Goal: Task Accomplishment & Management: Manage account settings

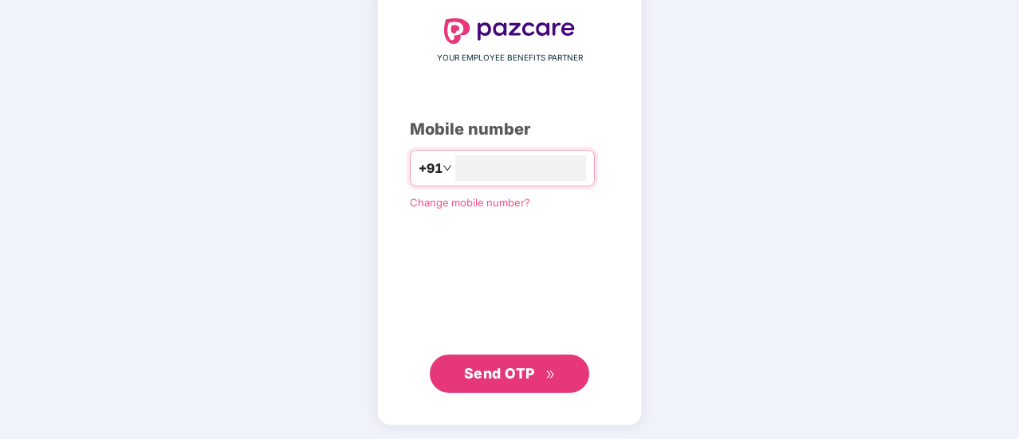
type input "**********"
click at [531, 366] on span "Send OTP" at bounding box center [499, 372] width 71 height 17
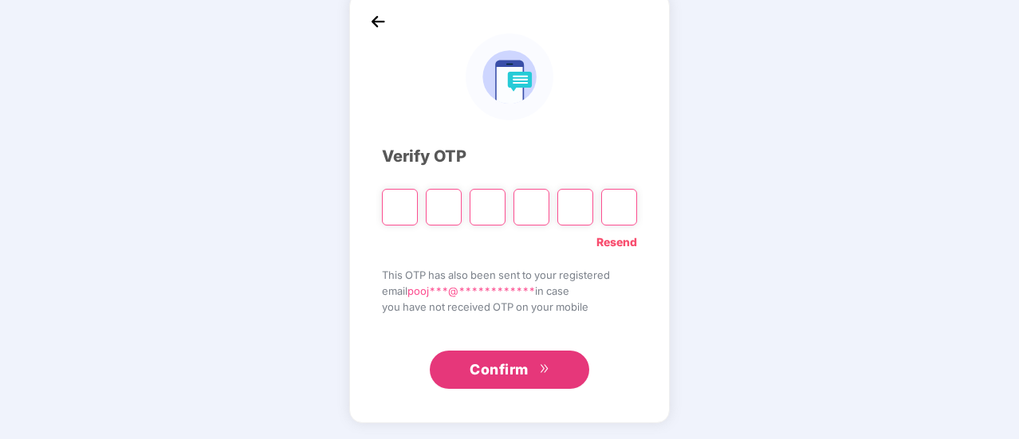
scroll to position [80, 0]
type input "*"
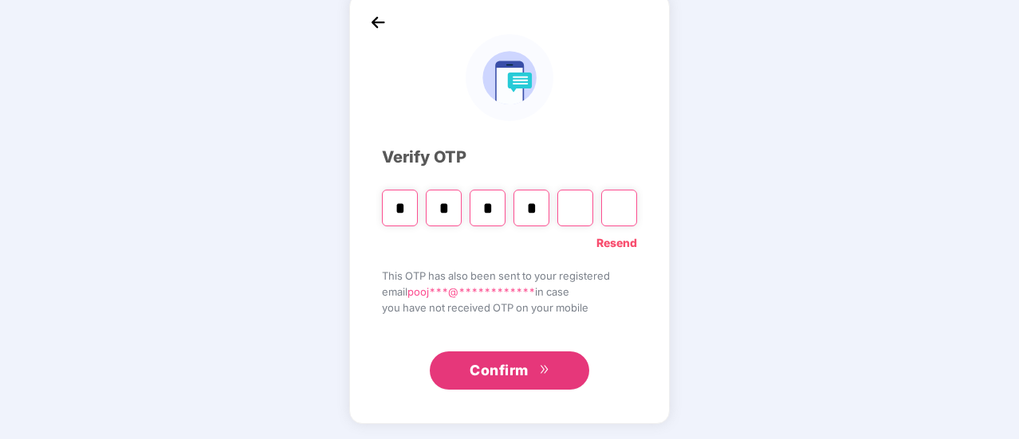
type input "*"
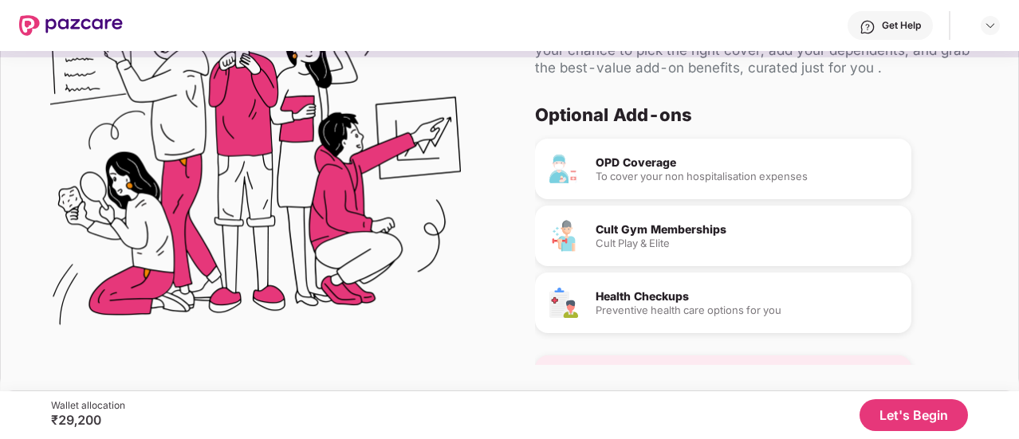
scroll to position [117, 0]
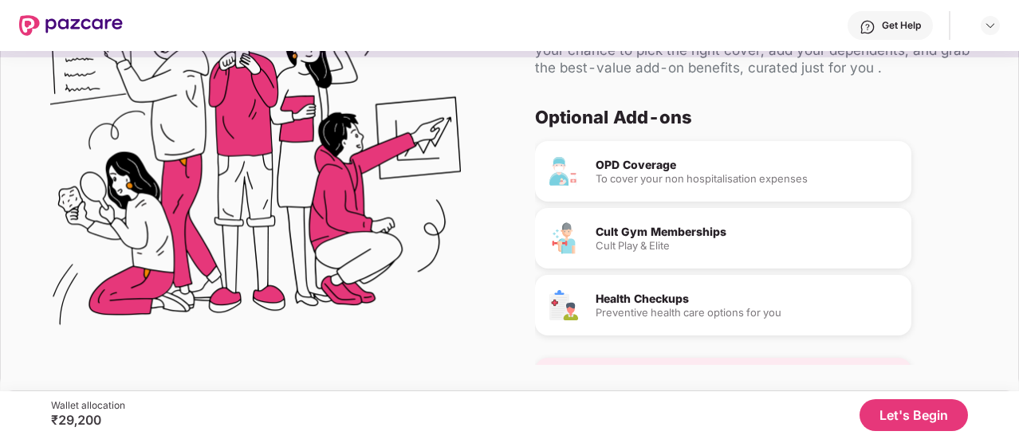
click at [872, 415] on button "Let's Begin" at bounding box center [914, 416] width 108 height 32
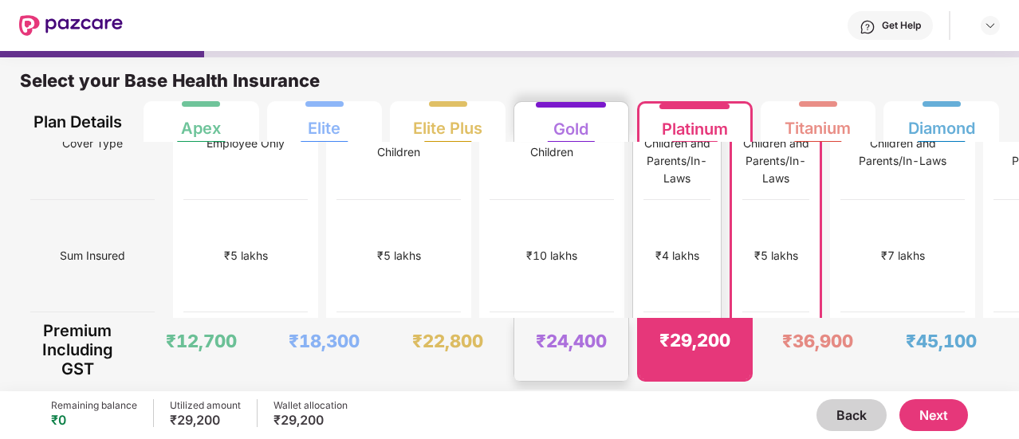
scroll to position [0, 0]
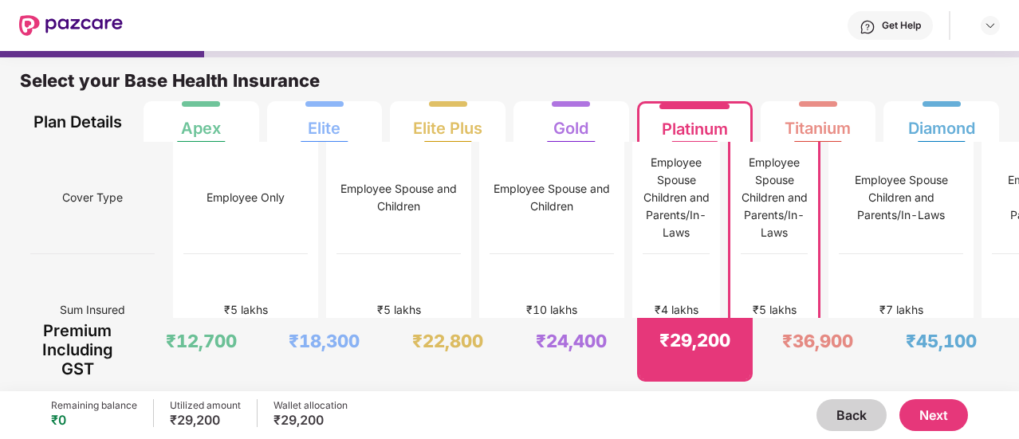
click at [952, 414] on button "Next" at bounding box center [934, 416] width 69 height 32
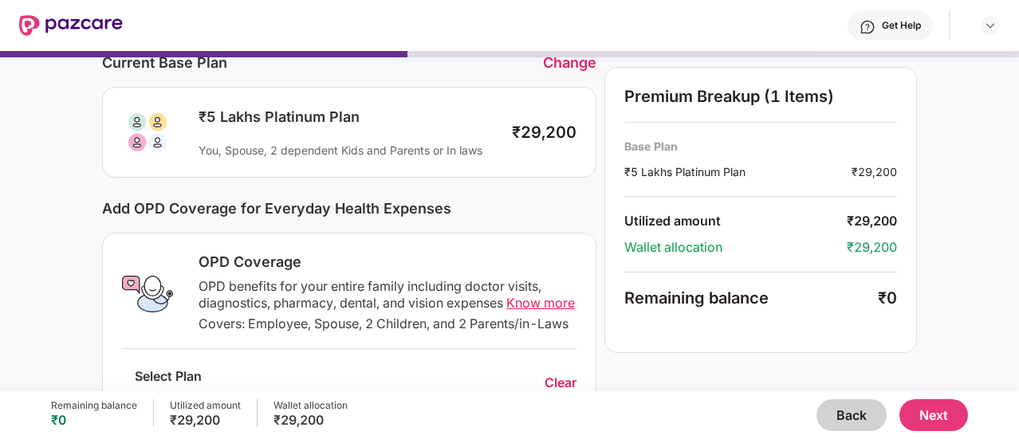
scroll to position [79, 0]
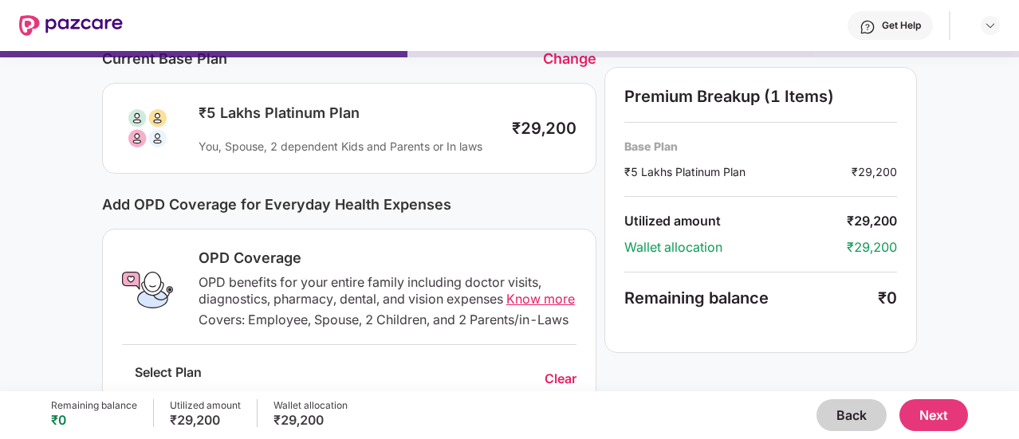
click at [947, 414] on button "Next" at bounding box center [934, 416] width 69 height 32
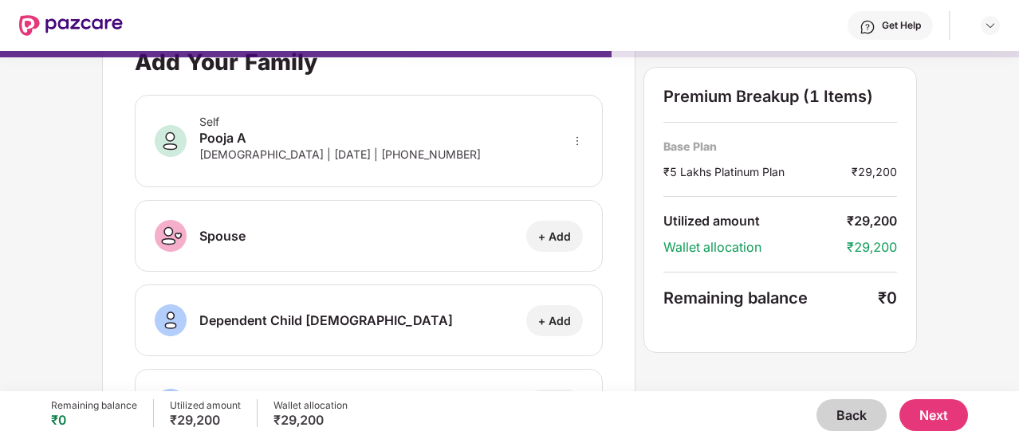
scroll to position [0, 0]
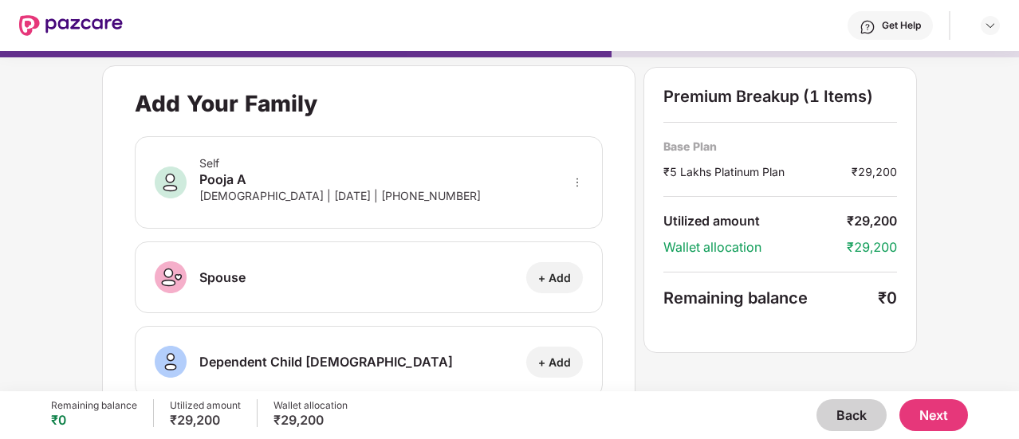
click at [926, 406] on button "Next" at bounding box center [934, 416] width 69 height 32
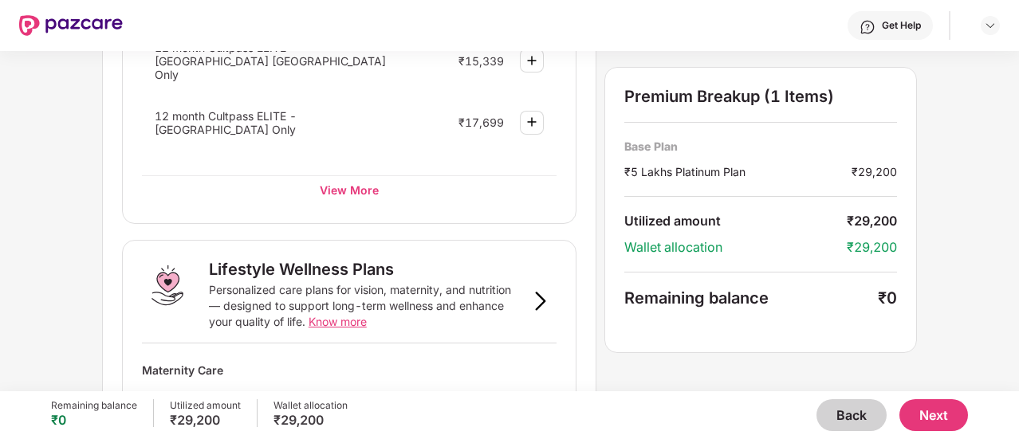
scroll to position [1159, 0]
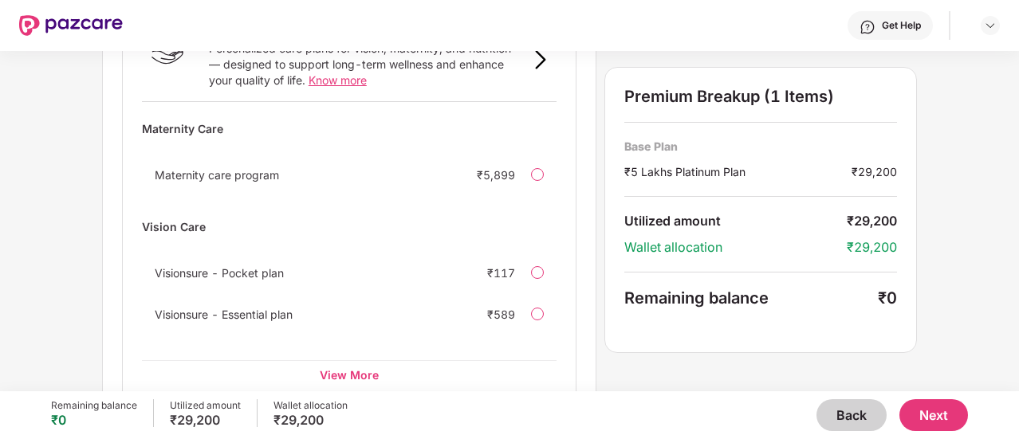
click at [944, 422] on button "Next" at bounding box center [934, 416] width 69 height 32
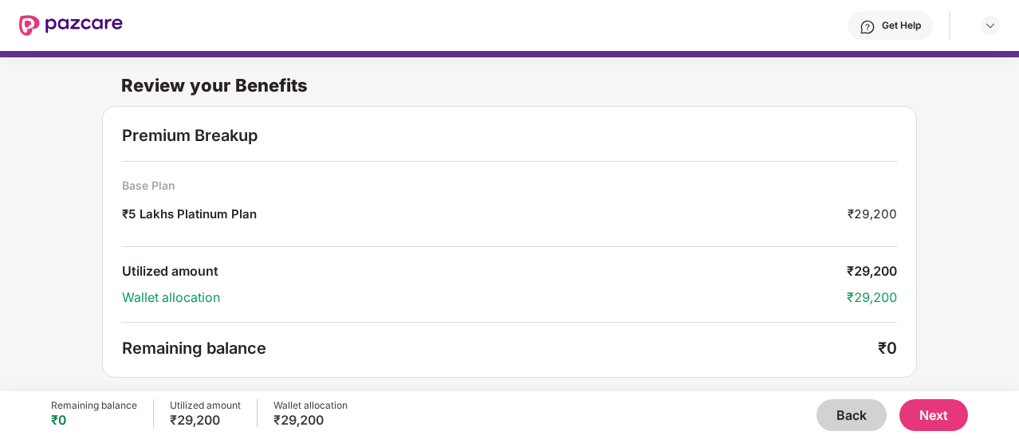
scroll to position [2, 0]
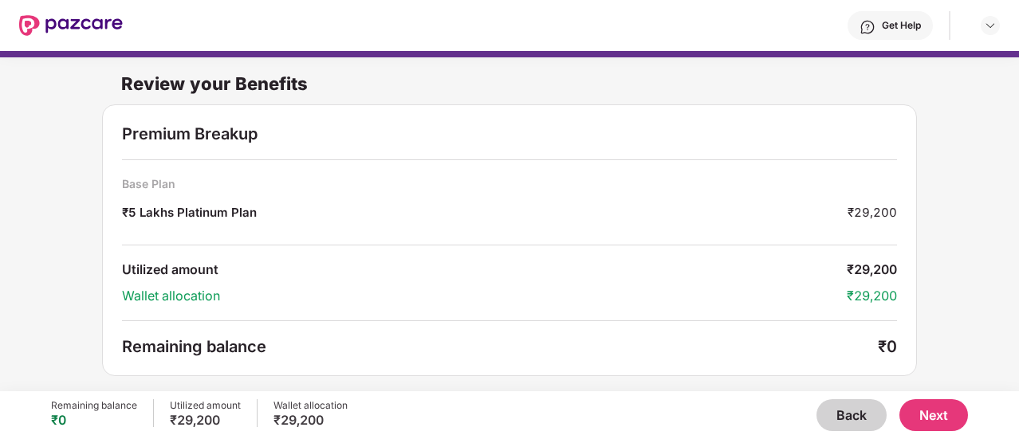
click at [912, 414] on button "Next" at bounding box center [934, 416] width 69 height 32
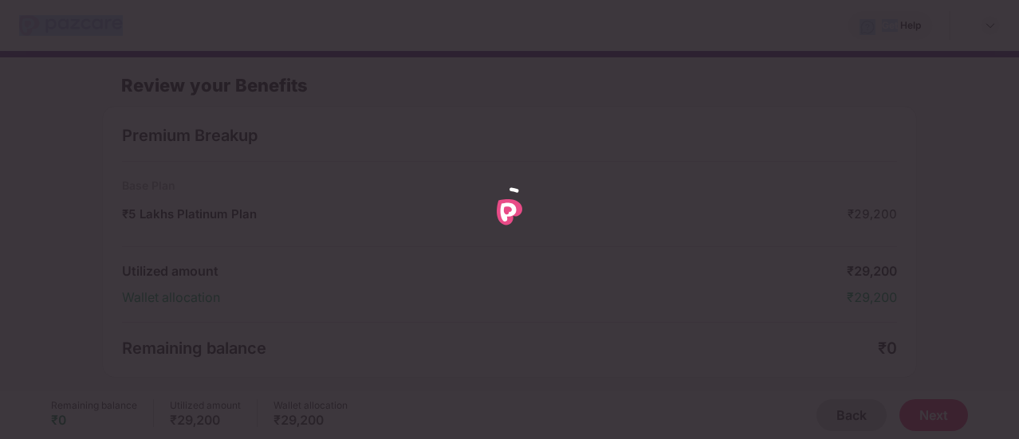
drag, startPoint x: 912, startPoint y: 414, endPoint x: 632, endPoint y: 310, distance: 299.2
click at [632, 310] on div at bounding box center [509, 219] width 1019 height 439
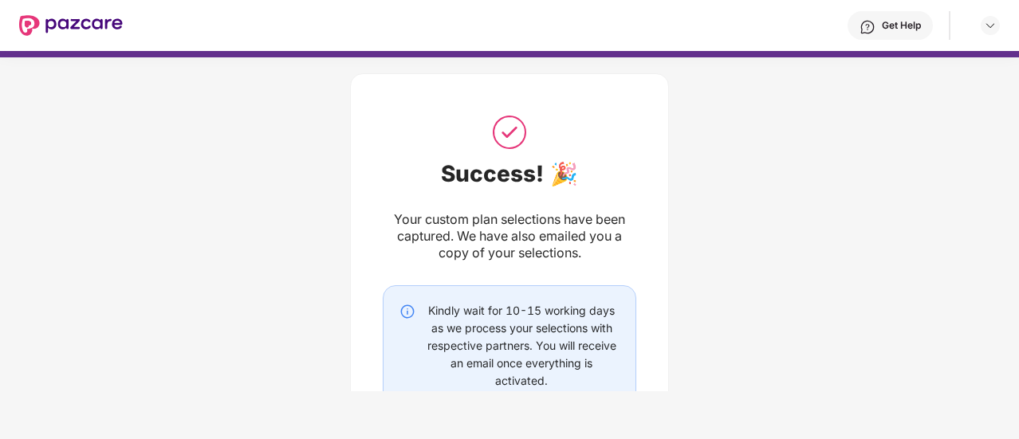
scroll to position [134, 0]
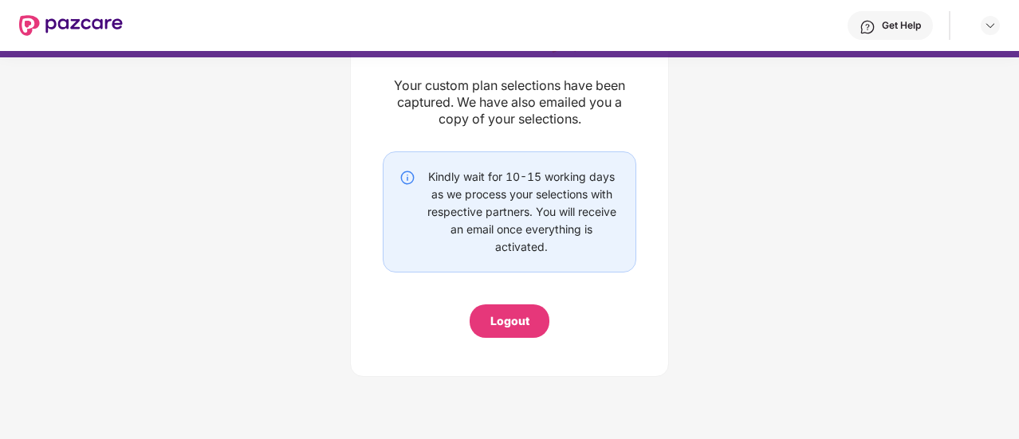
click at [518, 322] on div "Logout" at bounding box center [509, 322] width 39 height 18
